Goal: Information Seeking & Learning: Learn about a topic

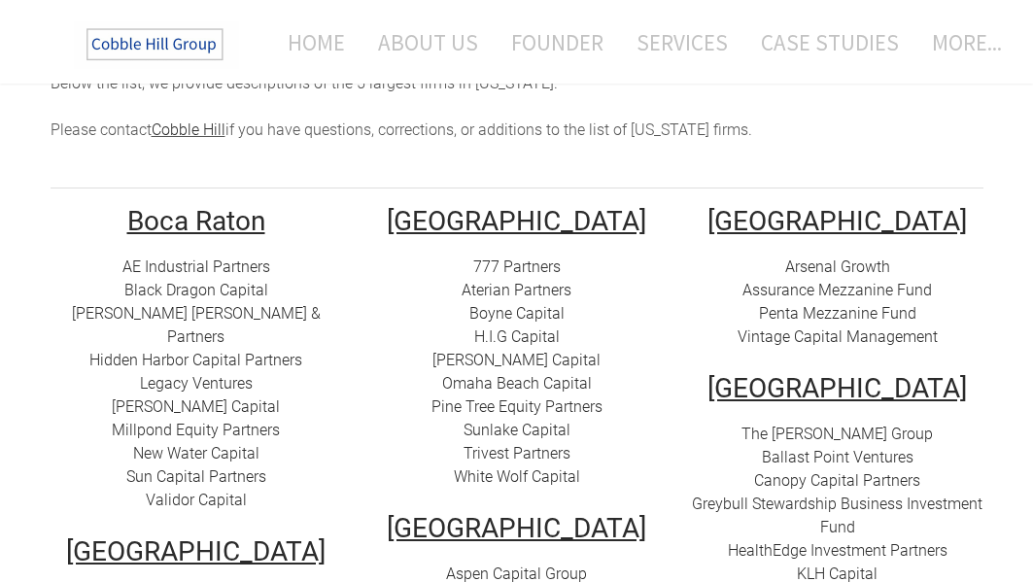
click at [535, 258] on font "777 Partners" at bounding box center [517, 267] width 88 height 18
click at [204, 304] on link "[PERSON_NAME] [PERSON_NAME] & Partners" at bounding box center [196, 325] width 249 height 42
click at [218, 374] on link "Legacy Ventures" at bounding box center [196, 383] width 113 height 18
click at [222, 398] on link "[PERSON_NAME] Capital" at bounding box center [196, 407] width 168 height 18
click at [222, 421] on link "Millpond Equity Partners" at bounding box center [196, 430] width 168 height 18
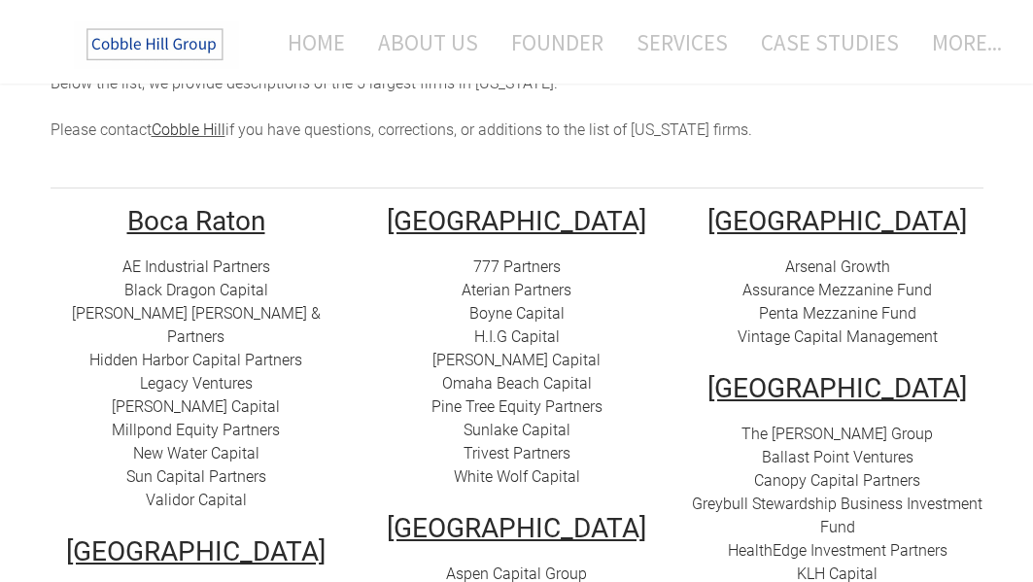
click at [212, 444] on link "New Water Capital" at bounding box center [196, 453] width 126 height 18
click at [193, 374] on link "Legacy Ventures" at bounding box center [196, 383] width 113 height 18
click at [242, 468] on link "Sun Capital Partners" at bounding box center [196, 477] width 140 height 18
click at [189, 491] on link "Validor Capital" at bounding box center [196, 500] width 101 height 18
click at [517, 258] on font "777 Partners" at bounding box center [517, 267] width 88 height 18
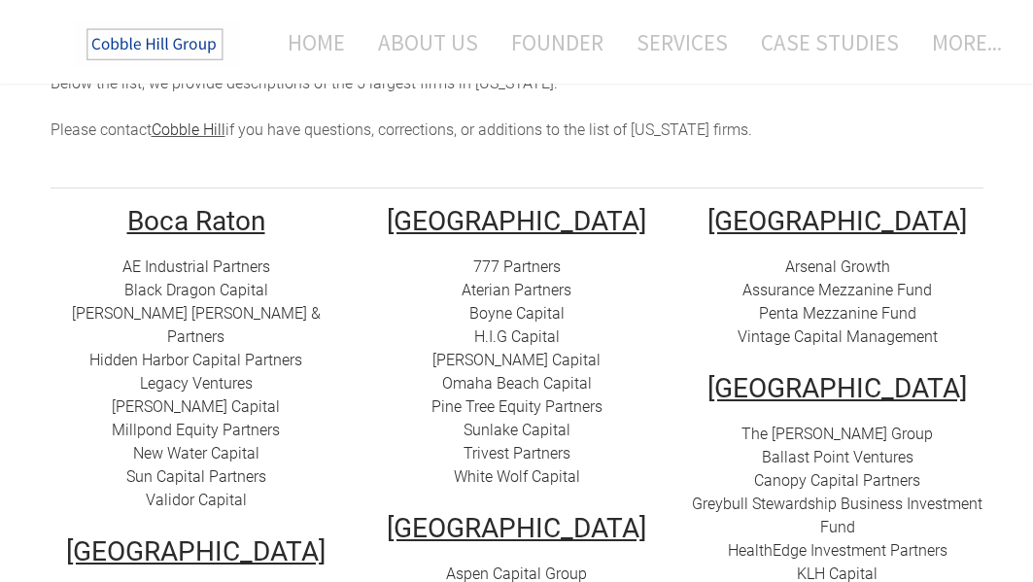
click at [548, 328] on link "H.I.G Capital" at bounding box center [517, 337] width 86 height 18
click at [513, 351] on link "[PERSON_NAME] Capital" at bounding box center [517, 360] width 168 height 18
click at [569, 398] on link "Pine Tree Equity Partners" at bounding box center [517, 407] width 171 height 18
click at [525, 421] on link "Sunlake Capital" at bounding box center [517, 430] width 107 height 18
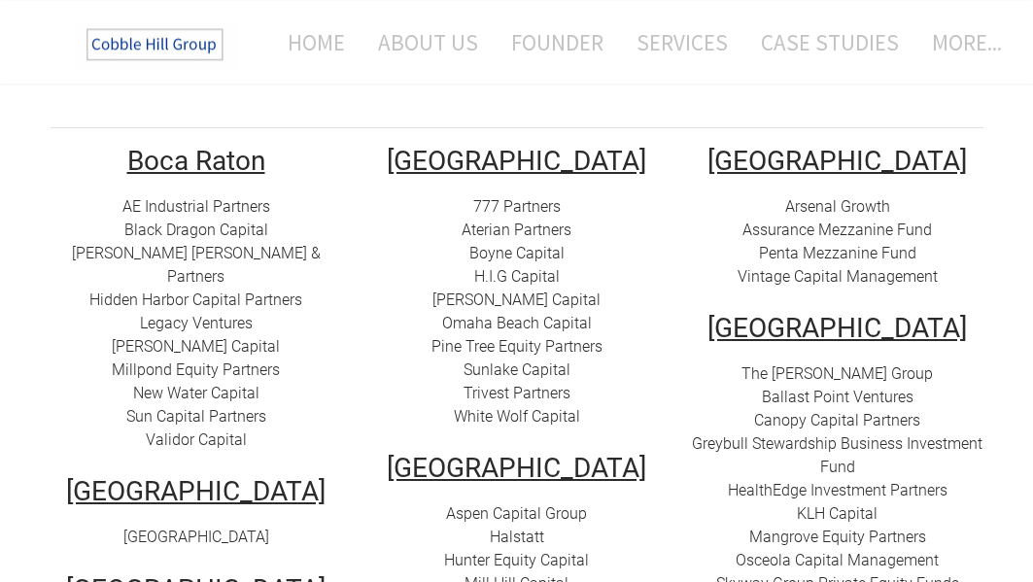
scroll to position [420, 0]
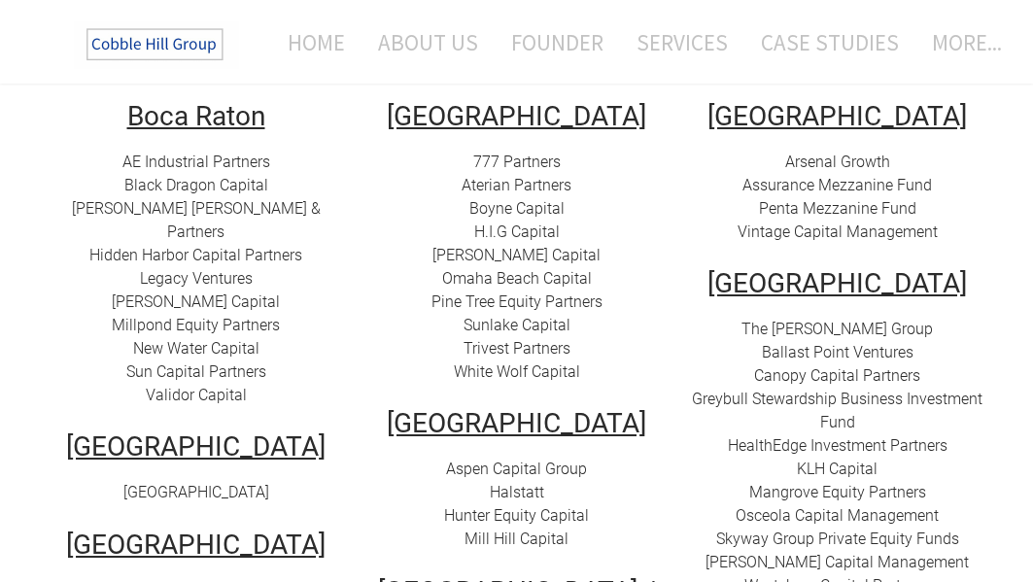
click at [532, 363] on link "White Wolf Capital" at bounding box center [517, 372] width 126 height 18
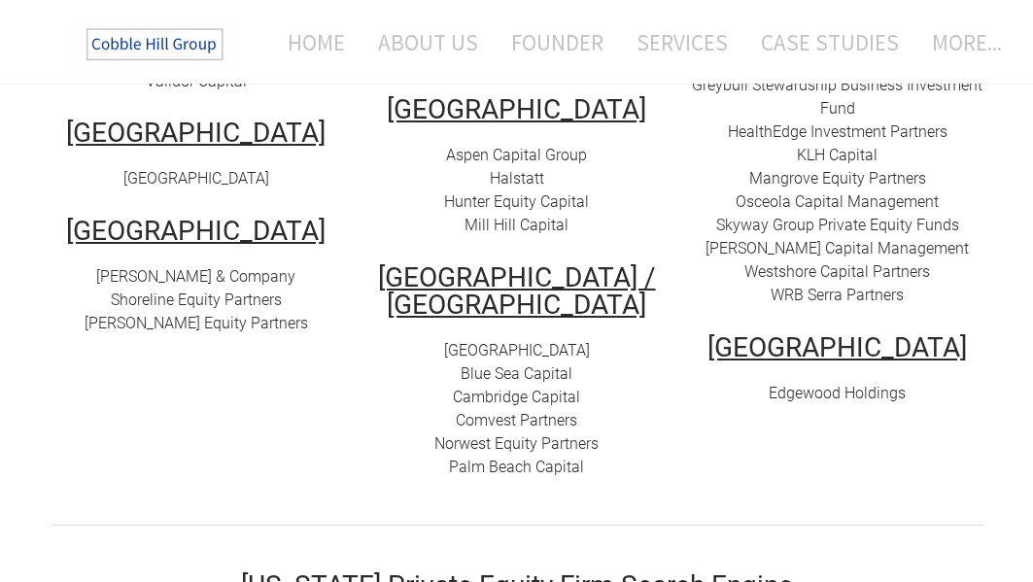
scroll to position [735, 0]
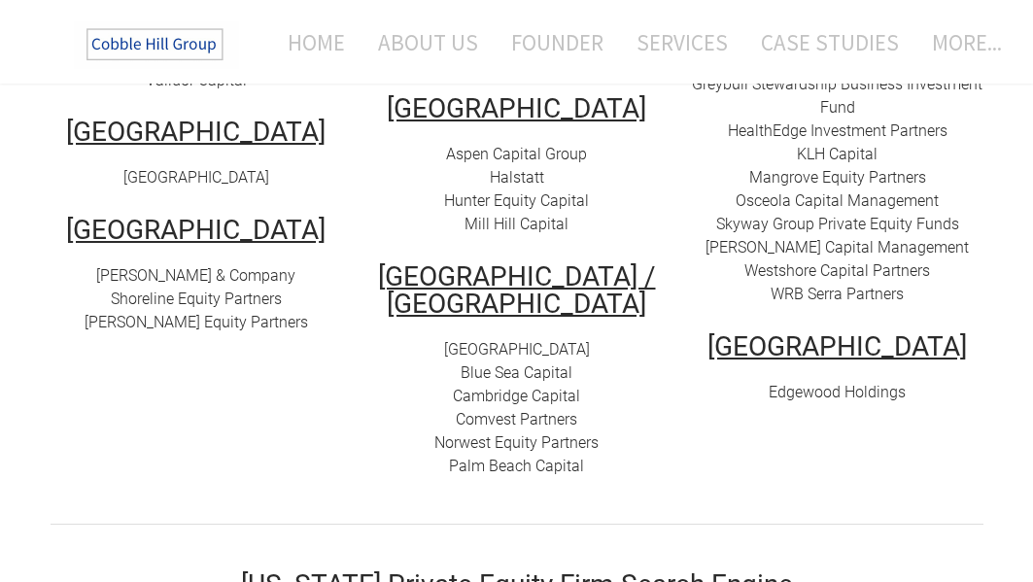
click at [533, 340] on link "[GEOGRAPHIC_DATA]" at bounding box center [517, 349] width 146 height 18
click at [543, 364] on link "Blue Sea Capital" at bounding box center [517, 373] width 112 height 18
click at [543, 387] on link "Cambridge Capital" at bounding box center [516, 396] width 127 height 18
click at [536, 410] on link "C omvest Partners" at bounding box center [517, 419] width 122 height 18
click at [522, 434] on link "Norwest Equity Partners" at bounding box center [517, 443] width 164 height 18
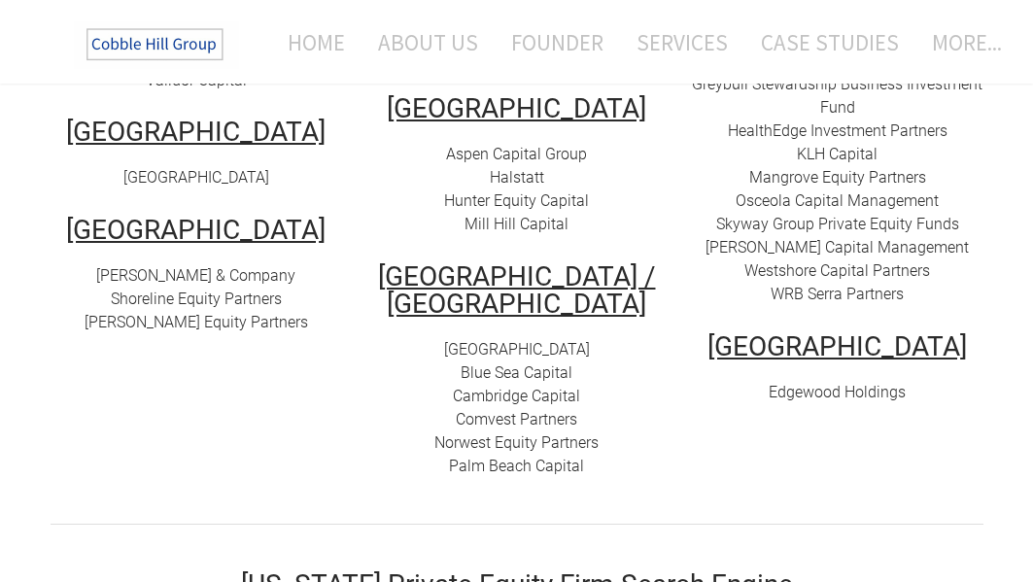
click at [522, 457] on link "Palm Beach Capital" at bounding box center [516, 466] width 135 height 18
click at [834, 383] on link "Edgewood Holdings" at bounding box center [837, 392] width 137 height 18
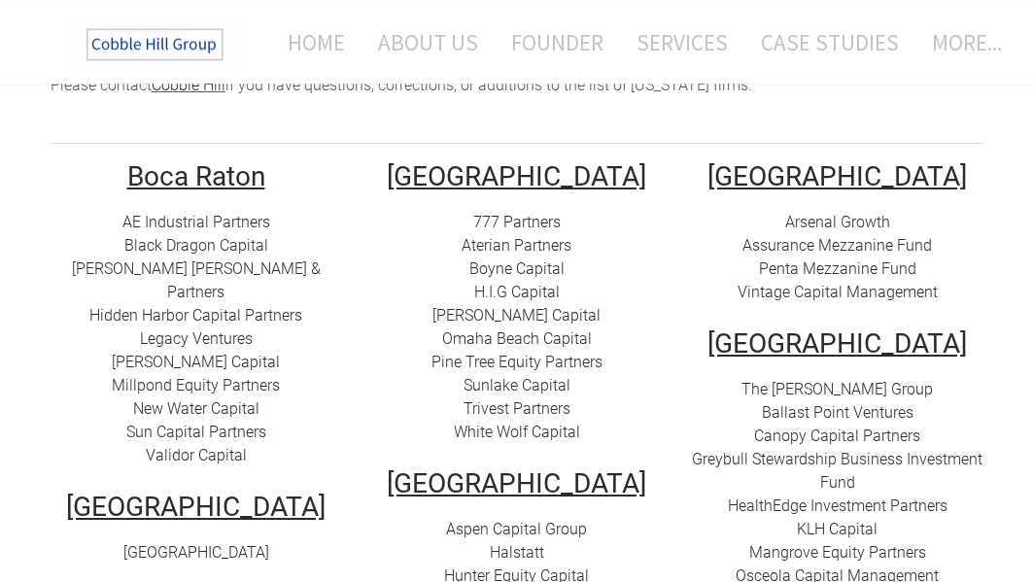
scroll to position [315, 0]
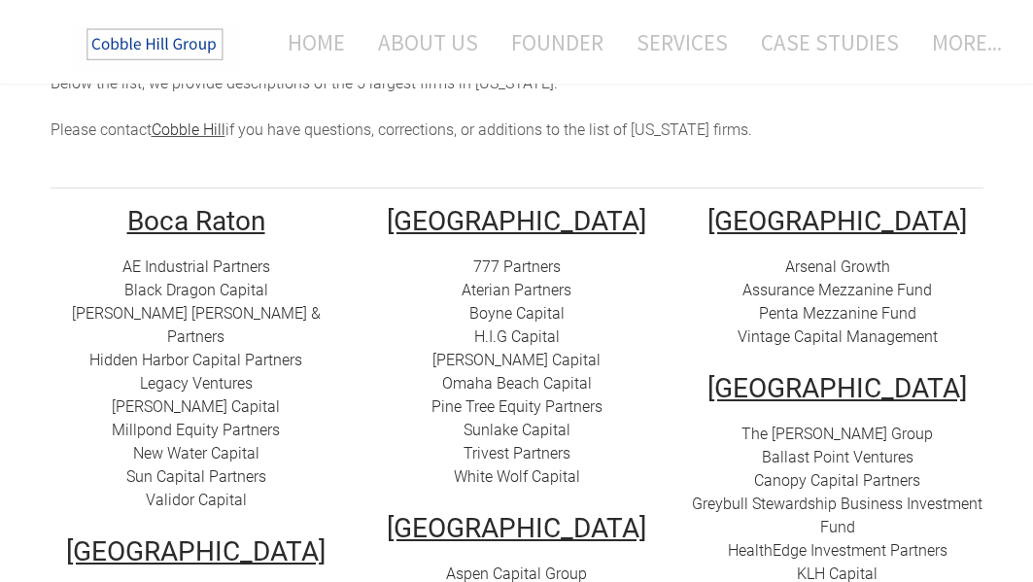
click at [855, 425] on link "The [PERSON_NAME] Group" at bounding box center [838, 434] width 192 height 18
click at [839, 328] on link "Vintage Capital Management" at bounding box center [838, 337] width 200 height 18
click at [811, 304] on link "Penta Mezzanine Fund" at bounding box center [838, 313] width 158 height 18
click at [826, 424] on div "The [PERSON_NAME] Group Ballast Point Ventures Canopy Capital Partners Greybull…" at bounding box center [838, 574] width 292 height 303
click at [847, 448] on link "Ballast Point Ventures" at bounding box center [838, 457] width 152 height 18
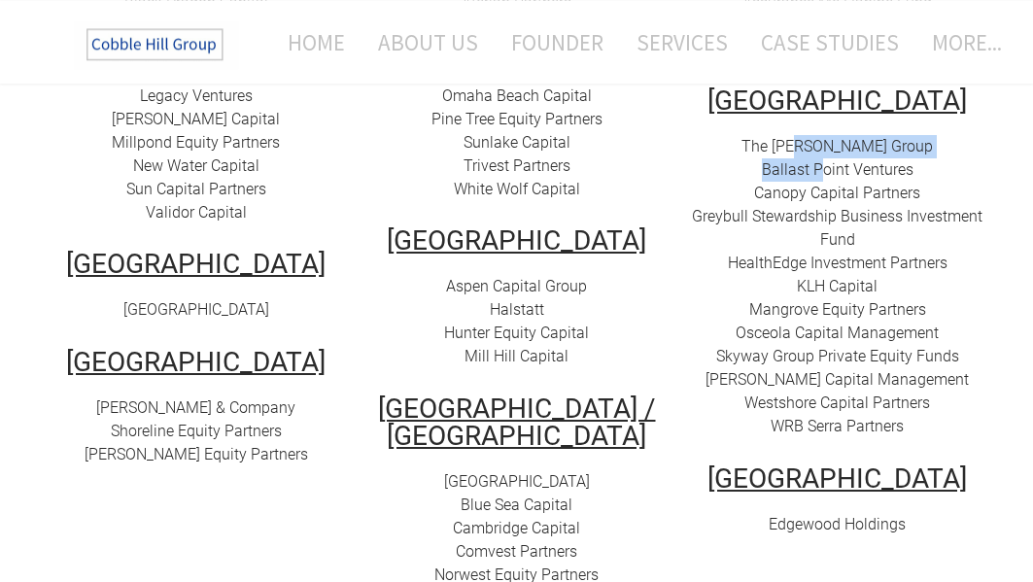
scroll to position [569, 0]
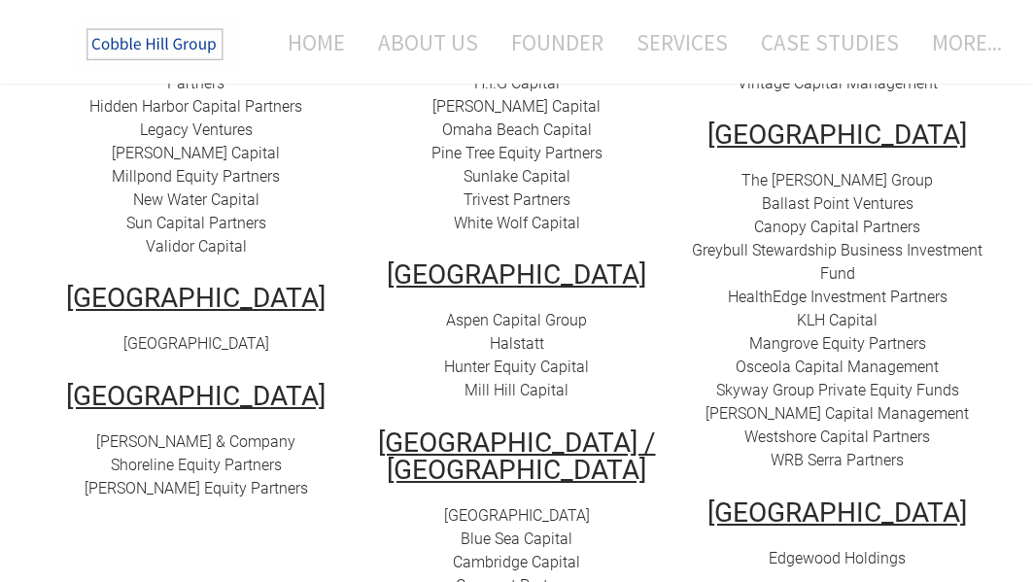
click at [952, 122] on h2 "[GEOGRAPHIC_DATA]" at bounding box center [838, 135] width 292 height 27
click at [815, 218] on link "Canopy Capital Partners" at bounding box center [837, 227] width 166 height 18
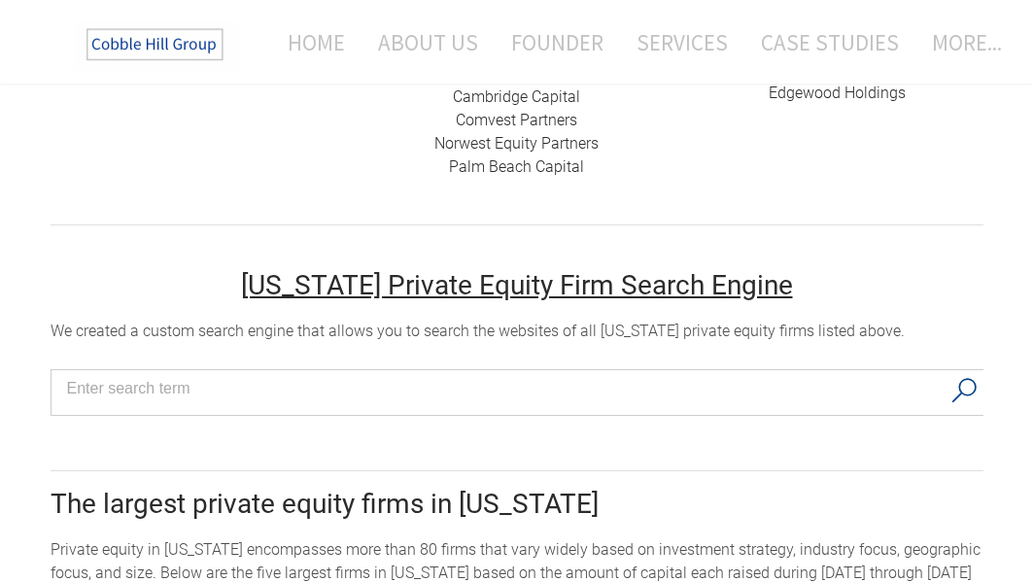
scroll to position [884, 0]
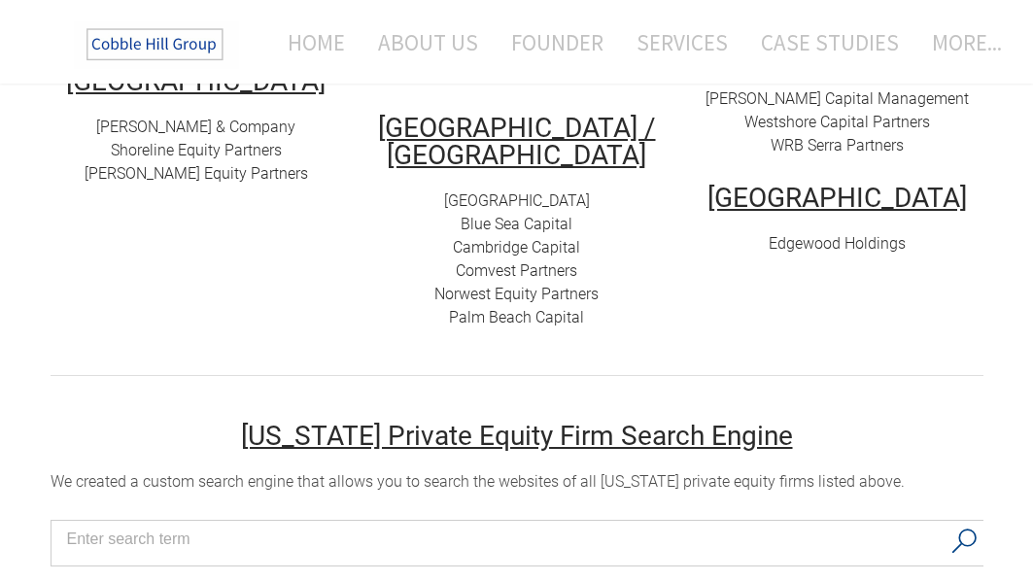
click at [531, 215] on link "Blue Sea Capital" at bounding box center [517, 224] width 112 height 18
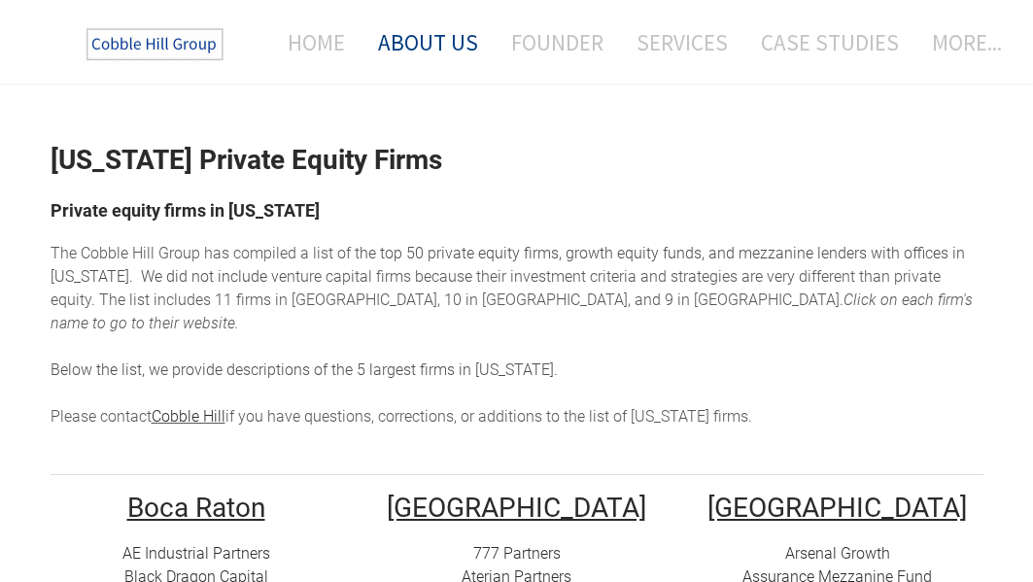
scroll to position [0, 0]
